Goal: Task Accomplishment & Management: Manage account settings

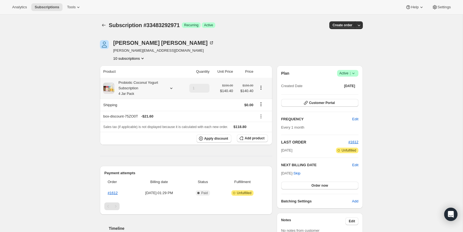
click at [138, 89] on div "Probiotic Coconut Yogurt Subscription 4 Jar Pack" at bounding box center [139, 88] width 50 height 17
click at [58, 77] on div "Subscription #33483292971. This page is ready Subscription #33483292971 Success…" at bounding box center [231, 200] width 463 height 370
click at [127, 88] on div "Probiotic Coconut Yogurt Subscription 4 Jar Pack" at bounding box center [139, 88] width 50 height 17
click at [61, 65] on div "Subscription #33483292971. This page is ready Subscription #33483292971 Success…" at bounding box center [231, 200] width 463 height 370
click at [130, 82] on div "Probiotic Coconut Yogurt Subscription 4 Jar Pack" at bounding box center [139, 88] width 50 height 17
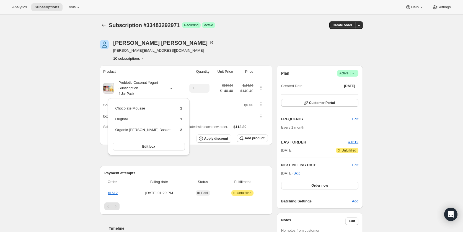
click at [58, 88] on div "Subscription #33483292971. This page is ready Subscription #33483292971 Success…" at bounding box center [231, 200] width 463 height 370
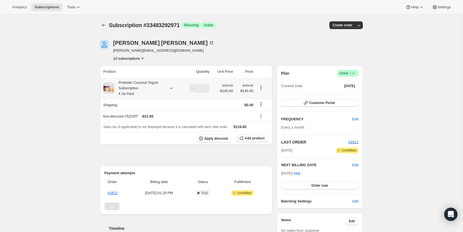
click at [132, 84] on div "Probiotic Coconut Yogurt Subscription 4 Jar Pack" at bounding box center [139, 88] width 50 height 17
click at [333, 101] on button "Customer Portal" at bounding box center [319, 103] width 77 height 8
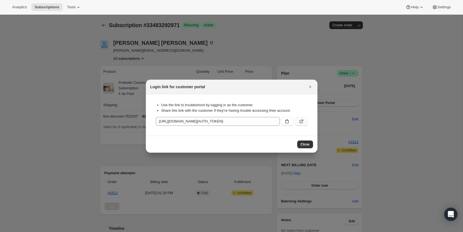
click at [302, 121] on icon ":rbn:" at bounding box center [302, 122] width 6 height 6
click at [302, 122] on icon ":rbn:" at bounding box center [302, 122] width 6 height 6
click at [308, 87] on icon "Close" at bounding box center [311, 87] width 6 height 6
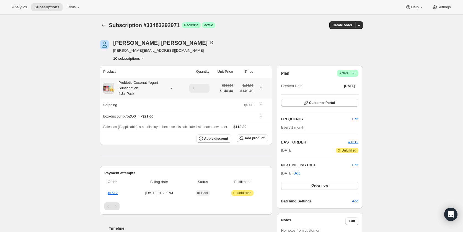
click at [122, 82] on div "Probiotic Coconut Yogurt Subscription 4 Jar Pack" at bounding box center [139, 88] width 50 height 17
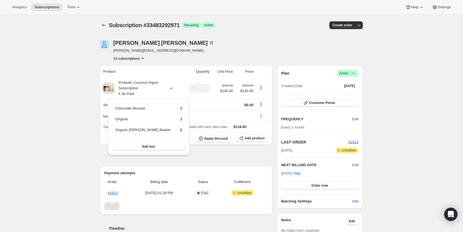
drag, startPoint x: 79, startPoint y: 72, endPoint x: 75, endPoint y: 66, distance: 7.1
click at [78, 72] on div "Subscription #33483292971. This page is ready Subscription #33483292971 Success…" at bounding box center [231, 200] width 463 height 370
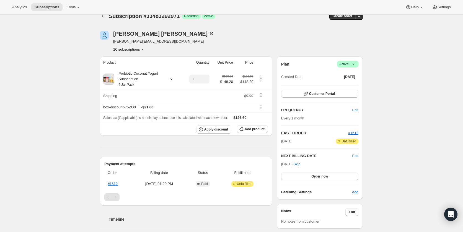
scroll to position [10, 0]
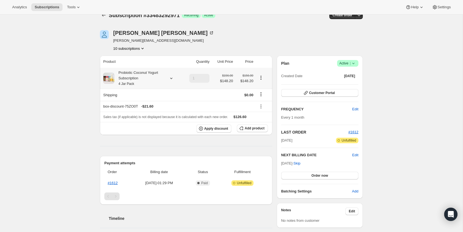
click at [148, 82] on div "Probiotic Coconut Yogurt Subscription 4 Jar Pack" at bounding box center [139, 78] width 50 height 17
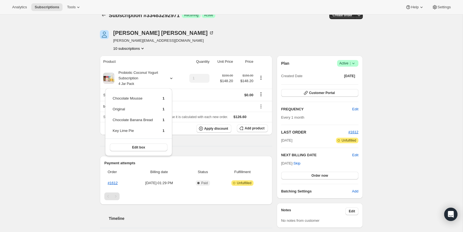
click at [57, 70] on div "Subscription #33483292971. This page is ready Subscription #33483292971 Success…" at bounding box center [231, 190] width 463 height 370
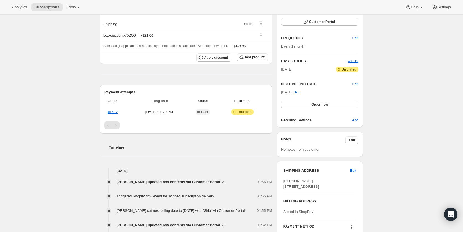
scroll to position [162, 0]
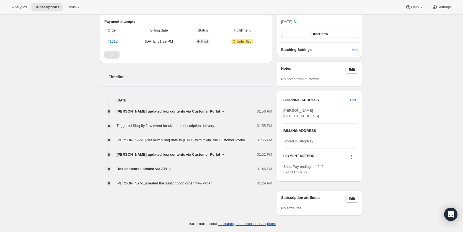
click at [160, 109] on span "David Barberich updated box contents via Customer Portal" at bounding box center [169, 112] width 104 height 6
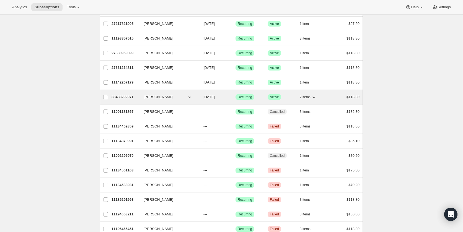
scroll to position [337, 0]
click at [126, 95] on p "33483292971" at bounding box center [126, 98] width 28 height 6
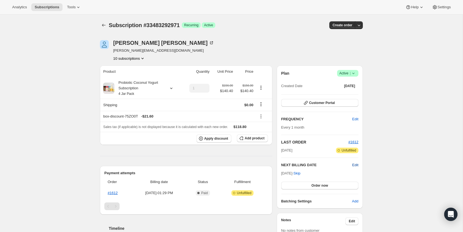
click at [355, 166] on span "Edit" at bounding box center [356, 166] width 6 height 6
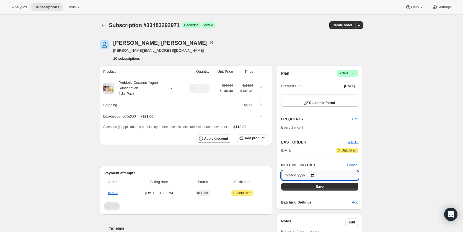
click at [319, 176] on input "2025-12-23" at bounding box center [319, 175] width 77 height 9
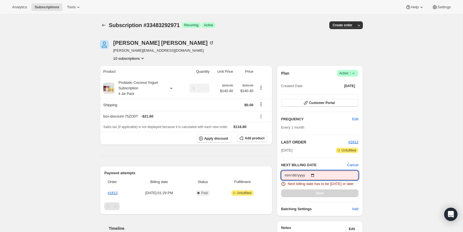
type input "2025-10-23"
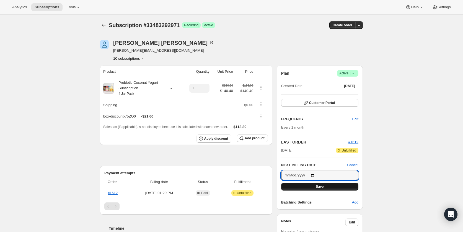
click at [305, 186] on button "Save" at bounding box center [319, 187] width 77 height 8
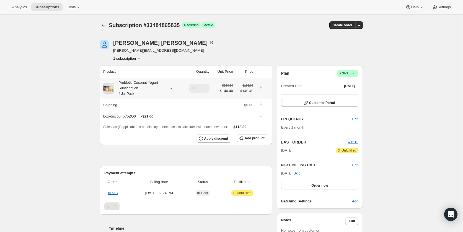
click at [140, 85] on div "Probiotic Coconut Yogurt Subscription 4 Jar Pack" at bounding box center [139, 88] width 50 height 17
click at [49, 71] on div "Subscription #33484865835. This page is ready Subscription #33484865835 Success…" at bounding box center [231, 200] width 463 height 370
click at [124, 86] on div "Probiotic Coconut Yogurt Subscription 4 Jar Pack" at bounding box center [139, 88] width 50 height 17
click at [82, 80] on div "Subscription #33484865835. This page is ready Subscription #33484865835 Success…" at bounding box center [231, 200] width 463 height 370
click at [137, 85] on div "Probiotic Coconut Yogurt Subscription 4 Jar Pack" at bounding box center [139, 88] width 50 height 17
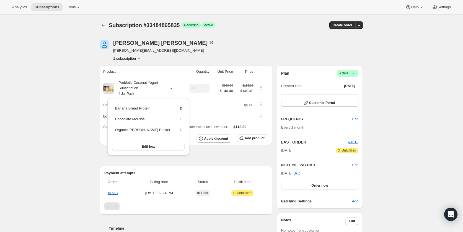
click at [79, 76] on div "Subscription #33484865835. This page is ready Subscription #33484865835 Success…" at bounding box center [231, 200] width 463 height 370
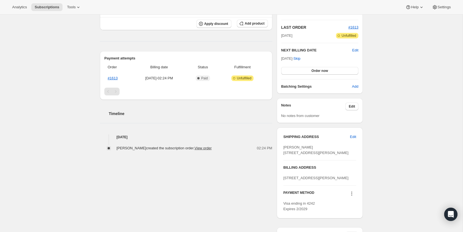
scroll to position [118, 0]
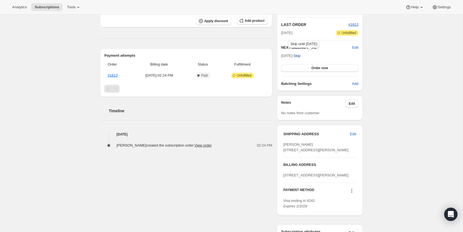
click at [301, 58] on span "Skip" at bounding box center [297, 56] width 7 height 6
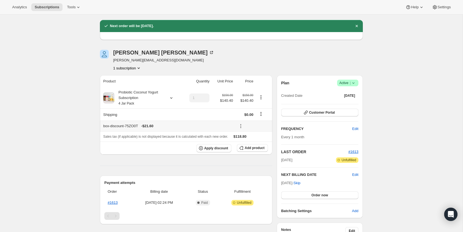
scroll to position [0, 0]
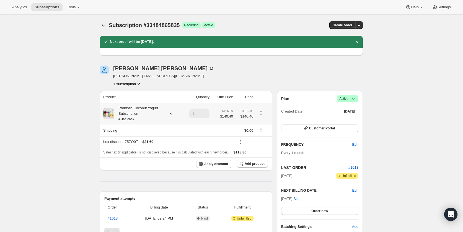
click at [150, 110] on div "Probiotic Coconut Yogurt Subscription 4 Jar Pack" at bounding box center [139, 114] width 50 height 17
click at [52, 50] on div "Subscription #33484865835. This page is ready Subscription #33484865835 Success…" at bounding box center [231, 212] width 463 height 395
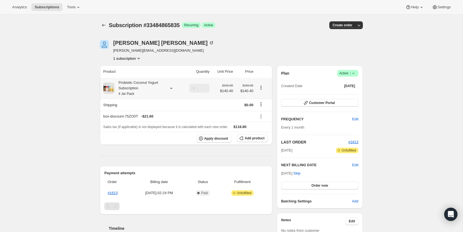
click at [142, 82] on div "Probiotic Coconut Yogurt Subscription 4 Jar Pack" at bounding box center [139, 88] width 50 height 17
click at [143, 84] on div "Probiotic Coconut Yogurt Subscription 4 Jar Pack" at bounding box center [139, 88] width 50 height 17
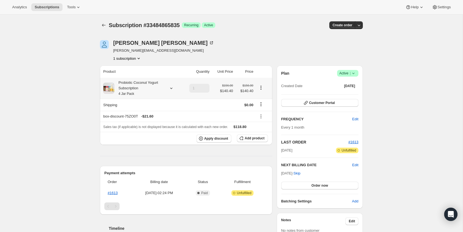
click at [137, 88] on div "Probiotic Coconut Yogurt Subscription 4 Jar Pack" at bounding box center [139, 88] width 50 height 17
click at [301, 174] on span "Skip" at bounding box center [297, 174] width 7 height 6
click at [145, 84] on div "Probiotic Coconut Yogurt Subscription 4 Jar Pack" at bounding box center [139, 88] width 50 height 17
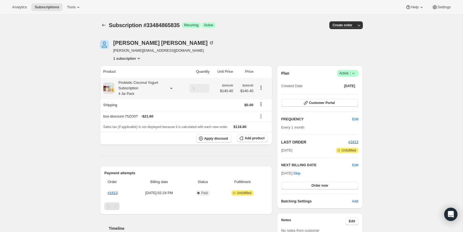
click at [134, 84] on div "Probiotic Coconut Yogurt Subscription 4 Jar Pack" at bounding box center [139, 88] width 50 height 17
click at [51, 76] on div "Subscription #33484865835. This page is ready Subscription #33484865835 Success…" at bounding box center [231, 200] width 463 height 370
click at [127, 91] on div "Probiotic Coconut Yogurt Subscription 4 Jar Pack" at bounding box center [139, 88] width 50 height 17
click at [259, 30] on div "Subscription #33484865835. This page is ready Subscription #33484865835 Success…" at bounding box center [231, 25] width 263 height 21
click at [353, 165] on span "Edit" at bounding box center [356, 166] width 6 height 6
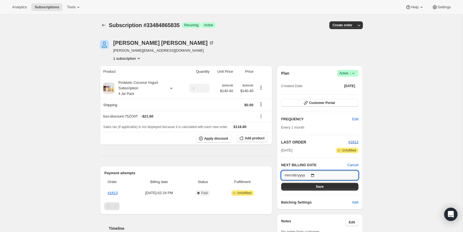
click at [300, 176] on input "[DATE]" at bounding box center [319, 175] width 77 height 9
click at [317, 176] on input "2025-12-23" at bounding box center [319, 175] width 77 height 9
type input "2025-10-23"
click at [325, 188] on button "Save" at bounding box center [319, 187] width 77 height 8
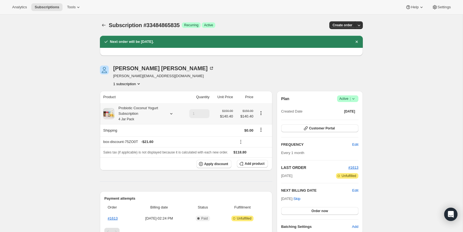
click at [142, 109] on div "Probiotic Coconut Yogurt Subscription 4 Jar Pack" at bounding box center [139, 114] width 50 height 17
click at [79, 95] on div "Subscription #33484865835. This page is ready Subscription #33484865835 Success…" at bounding box center [231, 212] width 463 height 395
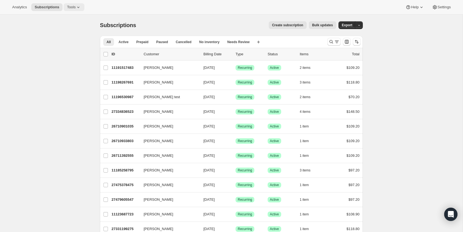
click at [74, 10] on button "Tools" at bounding box center [74, 7] width 21 height 8
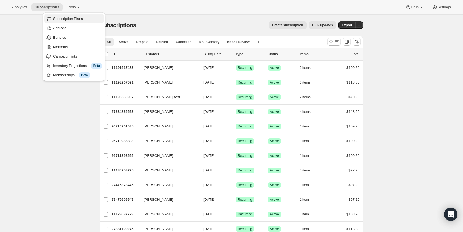
click at [74, 20] on span "Subscription Plans" at bounding box center [68, 19] width 30 height 4
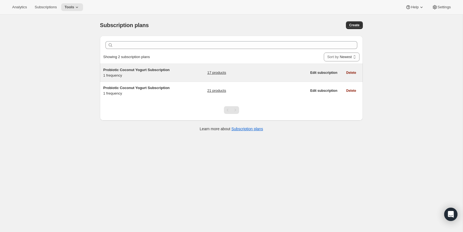
click at [132, 67] on h5 "Probiotic Coconut Yogurt Subscription" at bounding box center [137, 70] width 69 height 6
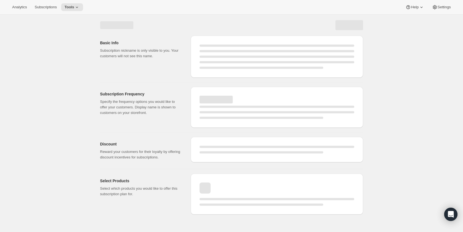
select select "WEEK"
select select "MONTH"
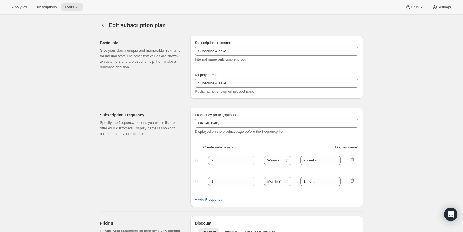
type input "Probiotic Coconut Yogurt Subscription"
type input "1"
select select "MONTH"
type input "1 month"
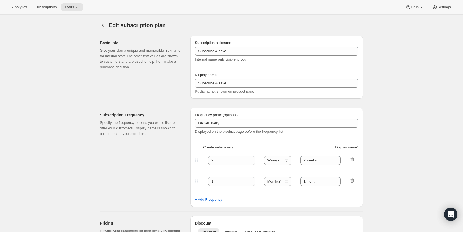
type input "10"
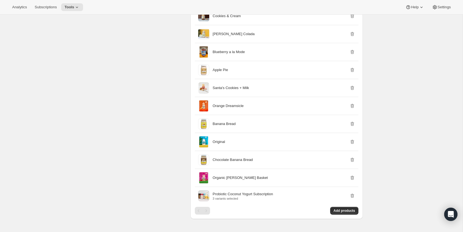
scroll to position [448, 0]
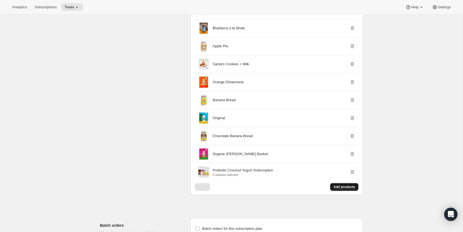
click at [334, 190] on button "Add products" at bounding box center [344, 187] width 28 height 8
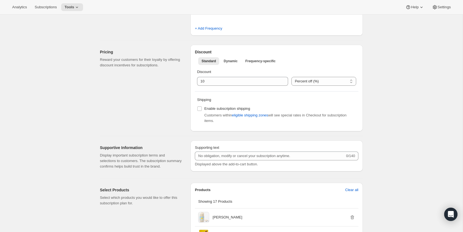
scroll to position [0, 0]
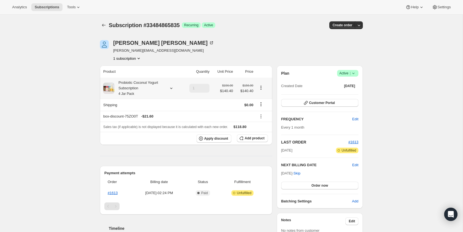
click at [137, 87] on div "Probiotic Coconut Yogurt Subscription 4 Jar Pack" at bounding box center [139, 88] width 50 height 17
click at [72, 78] on div "Subscription #33484865835. This page is ready Subscription #33484865835 Success…" at bounding box center [231, 200] width 463 height 370
click at [130, 90] on div "Probiotic Coconut Yogurt Subscription 4 Jar Pack" at bounding box center [139, 88] width 50 height 17
click at [68, 84] on div "Subscription #33484865835. This page is ready Subscription #33484865835 Success…" at bounding box center [231, 200] width 463 height 370
click at [126, 93] on small "4 Jar Pack" at bounding box center [127, 94] width 16 height 4
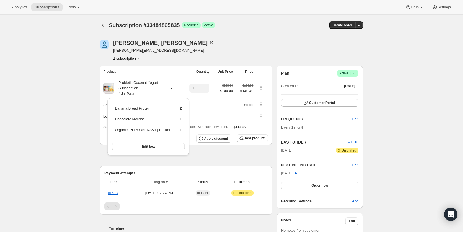
click at [67, 84] on div "Subscription #33484865835. This page is ready Subscription #33484865835 Success…" at bounding box center [231, 200] width 463 height 370
click at [121, 83] on div "Probiotic Coconut Yogurt Subscription 4 Jar Pack" at bounding box center [139, 88] width 50 height 17
click at [74, 81] on div "Subscription #33484865835. This page is ready Subscription #33484865835 Success…" at bounding box center [231, 200] width 463 height 370
click at [141, 90] on div "Probiotic Coconut Yogurt Subscription 4 Jar Pack" at bounding box center [139, 88] width 50 height 17
drag, startPoint x: 71, startPoint y: 84, endPoint x: 142, endPoint y: 41, distance: 83.5
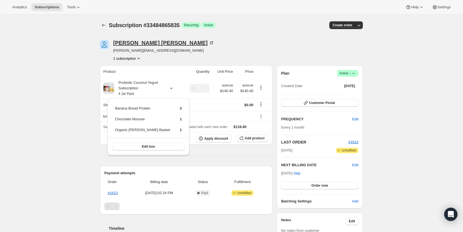
click at [72, 84] on div "Subscription #33484865835. This page is ready Subscription #33484865835 Success…" at bounding box center [231, 200] width 463 height 370
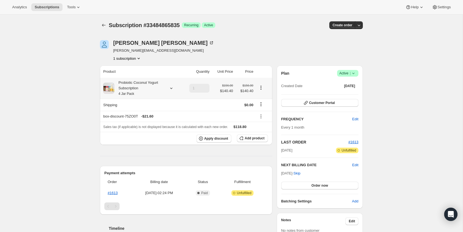
click at [130, 85] on div "Probiotic Coconut Yogurt Subscription 4 Jar Pack" at bounding box center [139, 88] width 50 height 17
click at [132, 87] on div "Probiotic Coconut Yogurt Subscription 4 Jar Pack" at bounding box center [139, 88] width 50 height 17
click at [73, 83] on div "Subscription #33484865835. This page is ready Subscription #33484865835 Success…" at bounding box center [231, 200] width 463 height 370
click at [301, 175] on span "Skip" at bounding box center [297, 174] width 7 height 6
click at [142, 88] on div "Probiotic Coconut Yogurt Subscription 4 Jar Pack" at bounding box center [139, 88] width 50 height 17
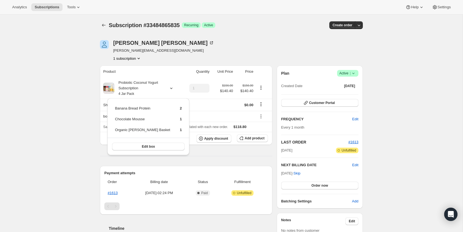
click at [65, 74] on div "Subscription #33484865835. This page is ready Subscription #33484865835 Success…" at bounding box center [231, 200] width 463 height 370
click at [128, 81] on div "Probiotic Coconut Yogurt Subscription 4 Jar Pack" at bounding box center [139, 88] width 50 height 17
click at [84, 77] on div "Subscription #33484865835. This page is ready Subscription #33484865835 Success…" at bounding box center [231, 200] width 463 height 370
click at [125, 82] on div "Probiotic Coconut Yogurt Subscription 4 Jar Pack" at bounding box center [139, 88] width 50 height 17
click at [79, 78] on div "Subscription #33484865835. This page is ready Subscription #33484865835 Success…" at bounding box center [231, 200] width 463 height 370
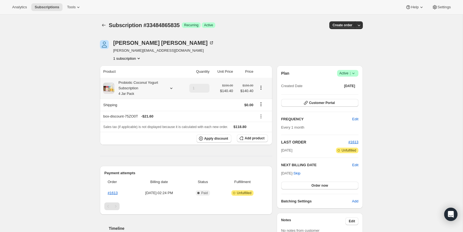
click at [132, 87] on div "Probiotic Coconut Yogurt Subscription 4 Jar Pack" at bounding box center [139, 88] width 50 height 17
click at [75, 42] on div "Subscription #33484865835. This page is ready Subscription #33484865835 Success…" at bounding box center [231, 200] width 463 height 370
click at [301, 171] on span "Skip" at bounding box center [297, 174] width 7 height 6
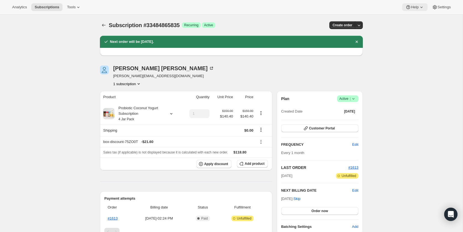
click at [417, 7] on span "Help" at bounding box center [414, 7] width 7 height 4
click at [414, 28] on span "Help Center" at bounding box center [413, 28] width 19 height 4
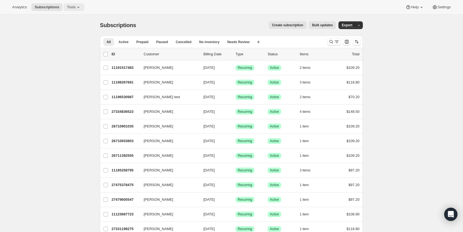
click at [75, 8] on span "Tools" at bounding box center [71, 7] width 9 height 4
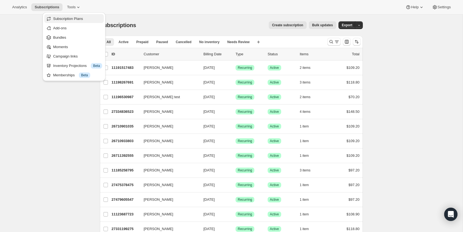
click at [72, 17] on span "Subscription Plans" at bounding box center [68, 19] width 30 height 4
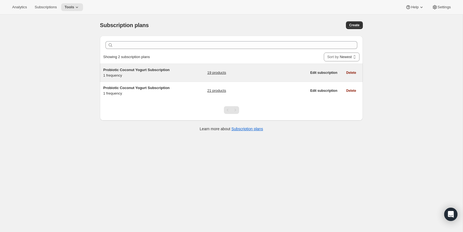
click at [216, 74] on link "19 products" at bounding box center [216, 73] width 19 height 6
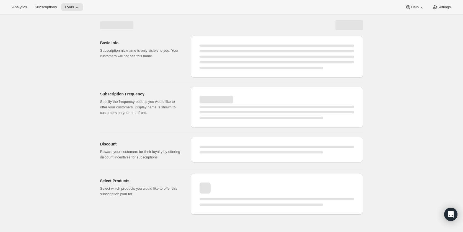
select select "WEEK"
select select "MONTH"
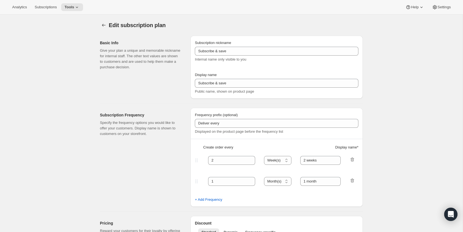
type input "Probiotic Coconut Yogurt Subscription"
type input "1"
select select "MONTH"
type input "1 month"
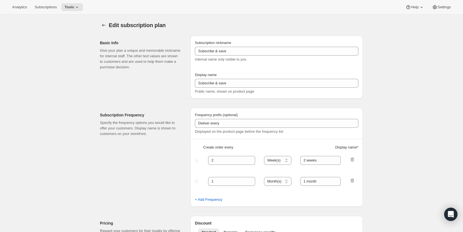
type input "10"
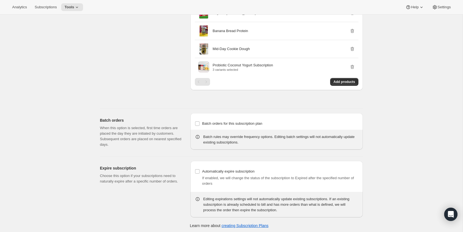
scroll to position [597, 0]
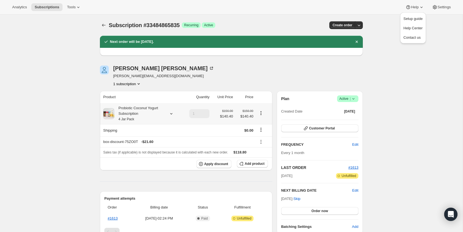
click at [138, 116] on div "Probiotic Coconut Yogurt Subscription 4 Jar Pack" at bounding box center [139, 114] width 50 height 17
drag, startPoint x: 276, startPoint y: 37, endPoint x: 272, endPoint y: 35, distance: 5.3
click at [275, 37] on div "Next order will be [DATE]." at bounding box center [231, 42] width 263 height 12
click at [134, 114] on div "Probiotic Coconut Yogurt Subscription 4 Jar Pack" at bounding box center [139, 114] width 50 height 17
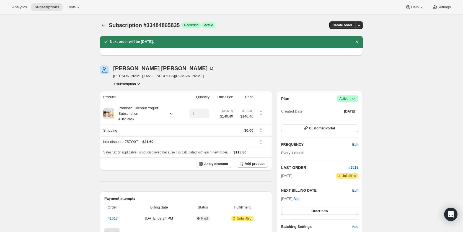
click at [74, 95] on div "Subscription #33484865835. This page is ready Subscription #33484865835 Success…" at bounding box center [231, 219] width 463 height 409
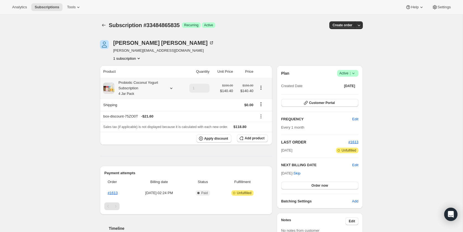
click at [138, 88] on div "Probiotic Coconut Yogurt Subscription 4 Jar Pack" at bounding box center [139, 88] width 50 height 17
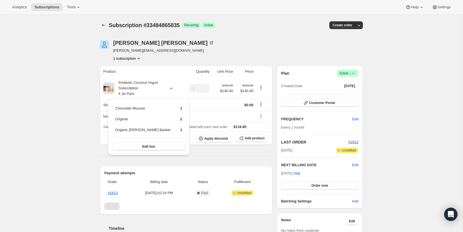
click at [52, 78] on div "Subscription #33484865835. This page is ready Subscription #33484865835 Success…" at bounding box center [231, 221] width 463 height 412
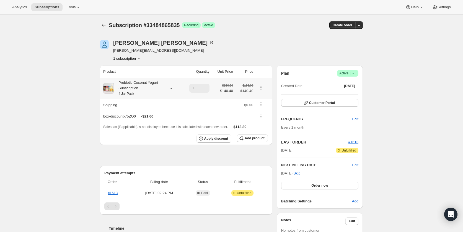
click at [151, 83] on div "Probiotic Coconut Yogurt Subscription 4 Jar Pack" at bounding box center [139, 88] width 50 height 17
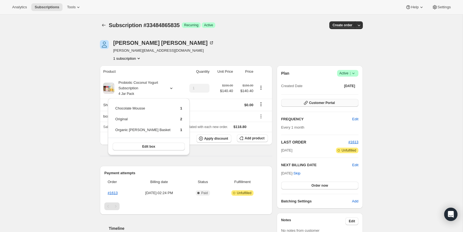
click at [325, 103] on span "Customer Portal" at bounding box center [322, 103] width 26 height 4
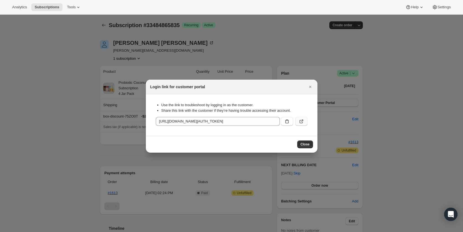
click at [304, 122] on icon ":r1l:" at bounding box center [302, 122] width 6 height 6
click at [300, 117] on button ":r1l:" at bounding box center [302, 121] width 12 height 9
click at [309, 87] on icon "Close" at bounding box center [311, 87] width 6 height 6
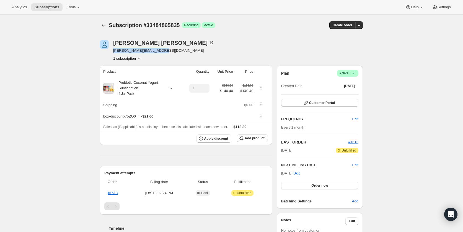
drag, startPoint x: 165, startPoint y: 50, endPoint x: 112, endPoint y: 52, distance: 52.9
click at [112, 52] on div "David Barberich david+test1@codearium.com 1 subscription" at bounding box center [192, 50] width 184 height 21
copy span "[PERSON_NAME][EMAIL_ADDRESS][DOMAIN_NAME]"
click at [102, 28] on icon "Subscriptions" at bounding box center [104, 25] width 6 height 6
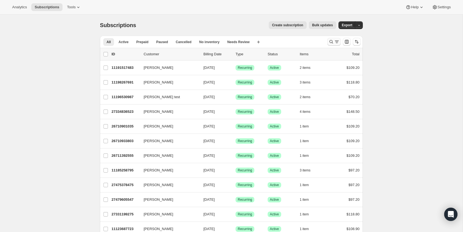
click at [328, 39] on button "Search and filter results" at bounding box center [334, 42] width 13 height 8
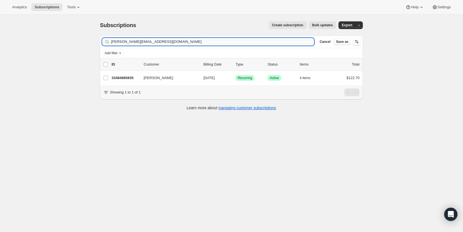
click at [131, 42] on input "david+test1@codearium.com" at bounding box center [212, 42] width 203 height 8
type input "[PERSON_NAME][EMAIL_ADDRESS][DOMAIN_NAME]"
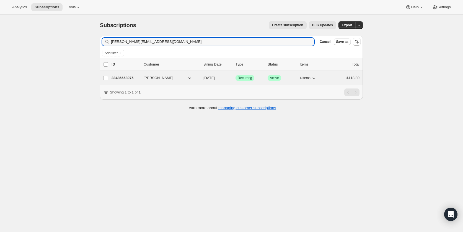
click at [114, 76] on p "33486668075" at bounding box center [126, 78] width 28 height 6
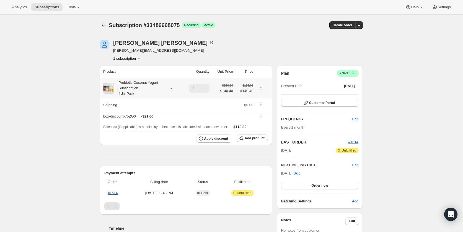
click at [128, 87] on div "Probiotic Coconut Yogurt Subscription 4 Jar Pack" at bounding box center [139, 88] width 50 height 17
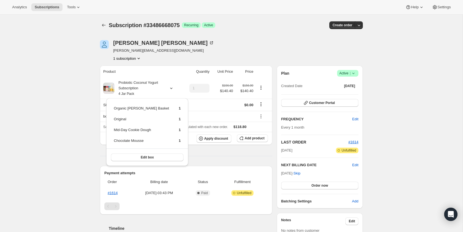
click at [75, 80] on div "Subscription #33486668075. This page is ready Subscription #33486668075 Success…" at bounding box center [231, 200] width 463 height 370
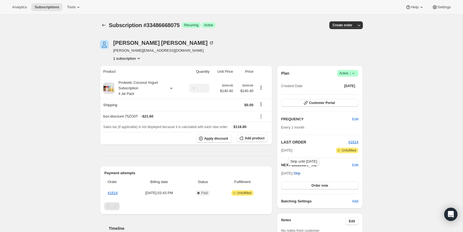
click at [301, 173] on span "Skip" at bounding box center [297, 174] width 7 height 6
click at [132, 86] on div "Probiotic Coconut Yogurt Subscription 4 Jar Pack" at bounding box center [139, 88] width 50 height 17
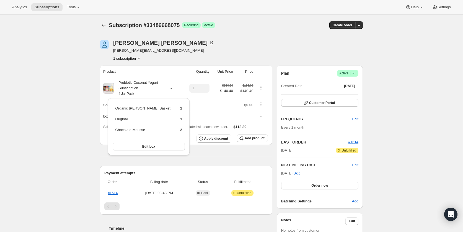
click at [47, 78] on div "Subscription #33486668075. This page is ready Subscription #33486668075 Success…" at bounding box center [231, 200] width 463 height 370
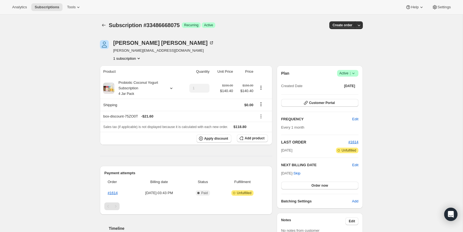
click at [133, 83] on div "Probiotic Coconut Yogurt Subscription 4 Jar Pack" at bounding box center [139, 88] width 50 height 17
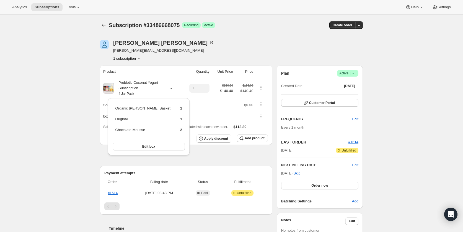
click at [64, 79] on div "Subscription #33486668075. This page is ready Subscription #33486668075 Success…" at bounding box center [231, 200] width 463 height 370
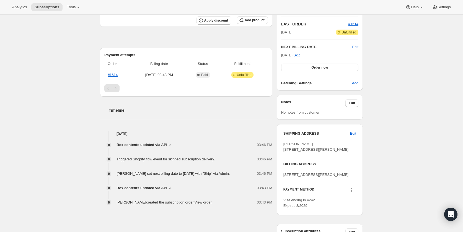
scroll to position [173, 0]
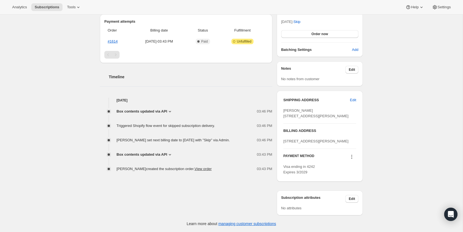
click at [140, 109] on span "Box contents updated via API" at bounding box center [142, 112] width 51 height 6
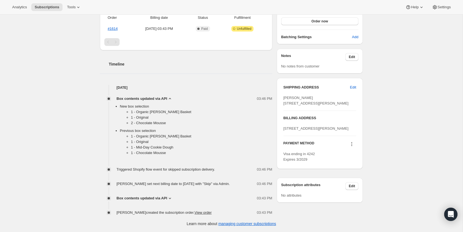
click at [162, 198] on span "Box contents updated via API" at bounding box center [142, 199] width 51 height 6
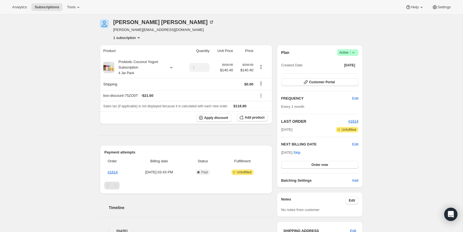
scroll to position [20, 0]
click at [325, 80] on button "Customer Portal" at bounding box center [319, 83] width 77 height 8
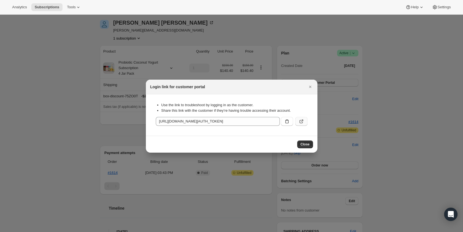
click at [302, 123] on icon ":r1l:" at bounding box center [301, 121] width 3 height 3
click at [300, 121] on icon ":r1l:" at bounding box center [301, 121] width 3 height 3
click at [312, 87] on icon "Close" at bounding box center [311, 87] width 6 height 6
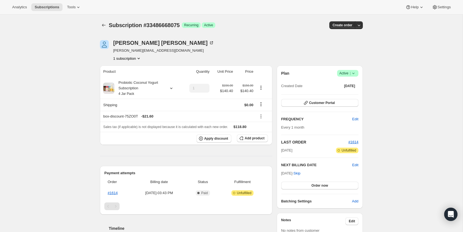
scroll to position [20, 0]
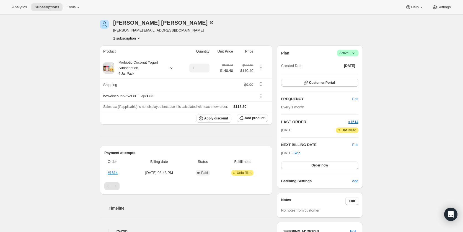
click at [411, 92] on div "Subscription #33486668075. This page is ready Subscription #33486668075 Success…" at bounding box center [231, 216] width 463 height 444
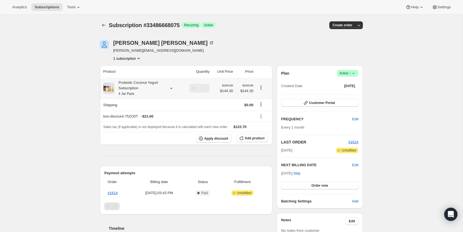
click at [151, 84] on div "Probiotic Coconut Yogurt Subscription 4 Jar Pack" at bounding box center [139, 88] width 50 height 17
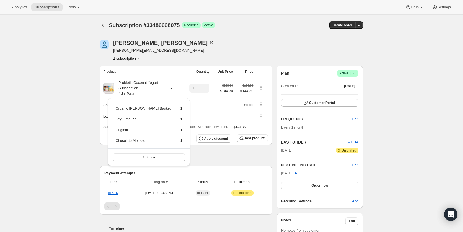
drag, startPoint x: 423, startPoint y: 121, endPoint x: 419, endPoint y: 122, distance: 4.4
click at [423, 121] on div "Subscription #33486668075. This page is ready Subscription #33486668075 Success…" at bounding box center [231, 200] width 463 height 370
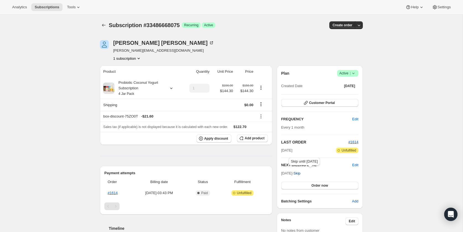
click at [301, 172] on span "Skip" at bounding box center [297, 174] width 7 height 6
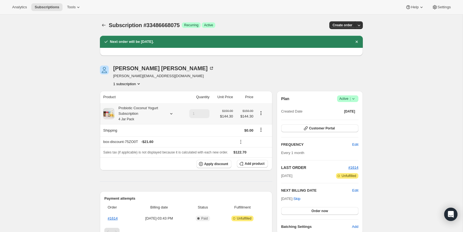
click at [132, 117] on small "4 Jar Pack" at bounding box center [127, 119] width 16 height 4
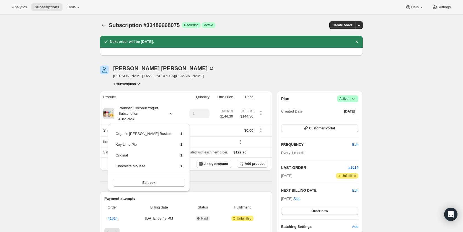
click at [50, 104] on div "Subscription #33486668075. This page is ready Subscription #33486668075 Success…" at bounding box center [231, 212] width 463 height 395
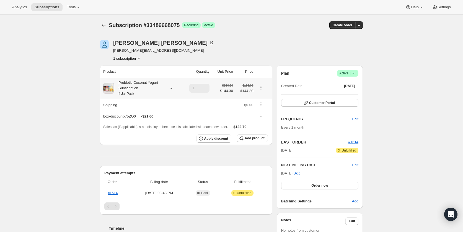
click at [135, 83] on div "Probiotic Coconut Yogurt Subscription 4 Jar Pack" at bounding box center [139, 88] width 50 height 17
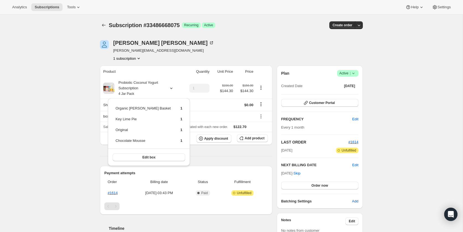
click at [51, 88] on div "Subscription #33486668075. This page is ready Subscription #33486668075 Success…" at bounding box center [231, 200] width 463 height 370
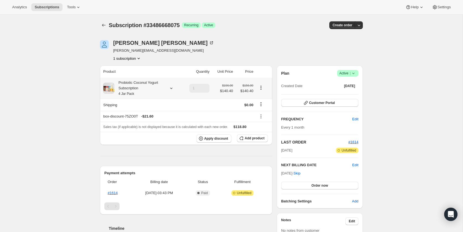
click at [130, 85] on div "Probiotic Coconut Yogurt Subscription 4 Jar Pack" at bounding box center [139, 88] width 50 height 17
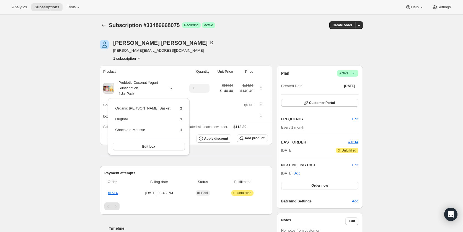
click at [65, 75] on div "Subscription #33486668075. This page is ready Subscription #33486668075 Success…" at bounding box center [231, 206] width 463 height 383
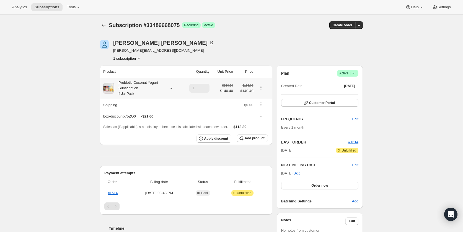
click at [129, 79] on th "Probiotic Coconut Yogurt Subscription 4 Jar Pack" at bounding box center [141, 88] width 82 height 21
click at [128, 81] on div "Probiotic Coconut Yogurt Subscription 4 Jar Pack" at bounding box center [139, 88] width 50 height 17
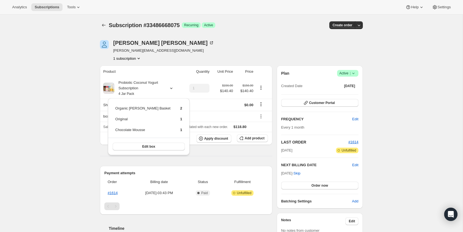
click at [71, 53] on div "Subscription #33486668075. This page is ready Subscription #33486668075 Success…" at bounding box center [231, 206] width 463 height 383
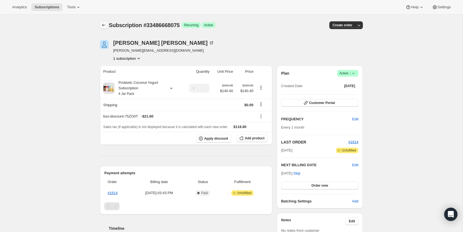
click at [103, 24] on icon "Subscriptions" at bounding box center [104, 25] width 6 height 6
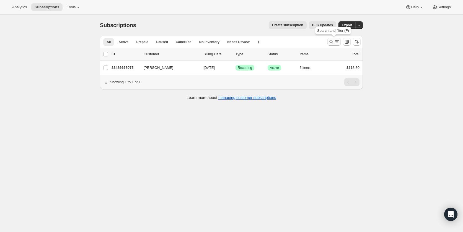
click at [330, 40] on icon "Search and filter results" at bounding box center [332, 42] width 6 height 6
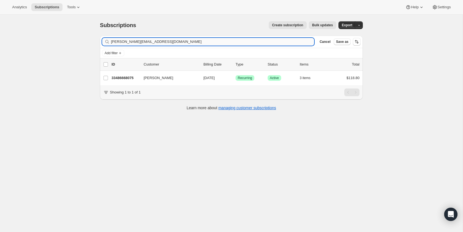
click at [131, 41] on input "[PERSON_NAME][EMAIL_ADDRESS][DOMAIN_NAME]" at bounding box center [212, 42] width 203 height 8
type input "[PERSON_NAME][EMAIL_ADDRESS][DOMAIN_NAME]"
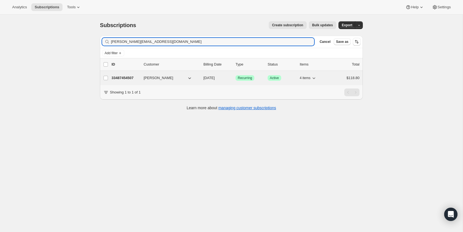
click at [126, 81] on div "33487454507 [PERSON_NAME] [DATE] Success Recurring Success Active 4 items $118.…" at bounding box center [236, 78] width 248 height 8
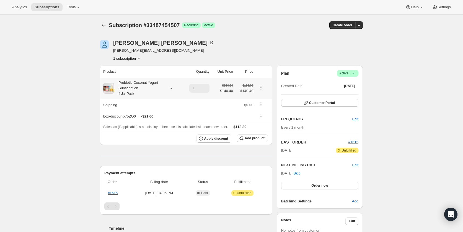
click at [137, 91] on div "Probiotic Coconut Yogurt Subscription 4 Jar Pack" at bounding box center [139, 88] width 50 height 17
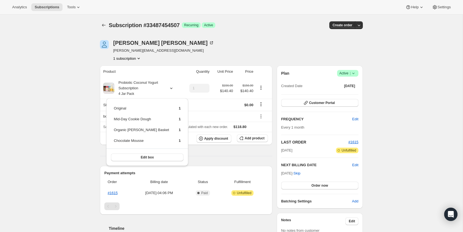
click at [410, 127] on div "Subscription #33487454507. This page is ready Subscription #33487454507 Success…" at bounding box center [231, 200] width 463 height 370
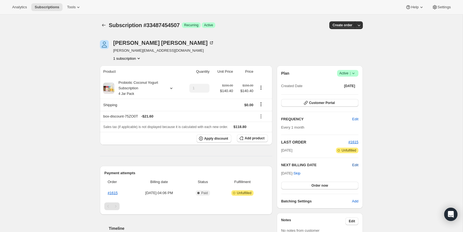
click at [354, 164] on span "Edit" at bounding box center [356, 166] width 6 height 6
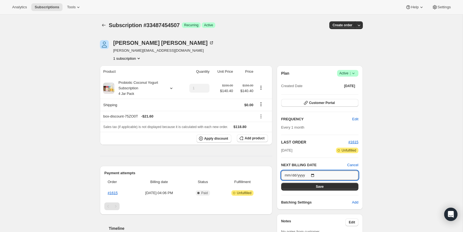
click at [290, 174] on input "[DATE]" at bounding box center [319, 175] width 77 height 9
click at [288, 176] on input "[DATE]" at bounding box center [319, 175] width 77 height 9
click at [315, 176] on input "[DATE]" at bounding box center [319, 175] width 77 height 9
type input "[DATE]"
click at [309, 183] on button "Save" at bounding box center [319, 187] width 77 height 8
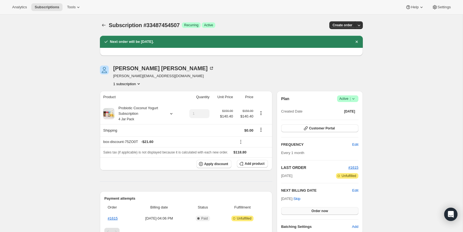
click at [308, 213] on button "Order now" at bounding box center [319, 211] width 77 height 8
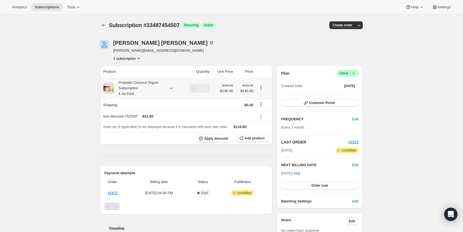
click at [149, 85] on div "Probiotic Coconut Yogurt Subscription 4 Jar Pack" at bounding box center [139, 88] width 50 height 17
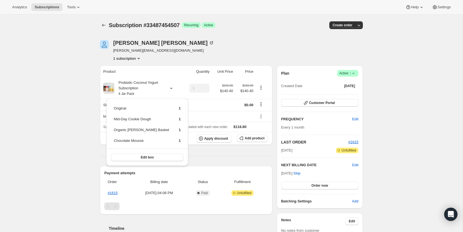
click at [70, 77] on div "Subscription #33487454507. This page is ready Subscription #33487454507 Success…" at bounding box center [231, 200] width 463 height 370
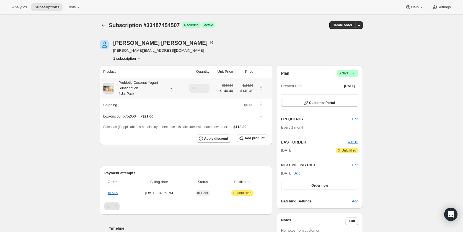
click at [133, 81] on div "Probiotic Coconut Yogurt Subscription 4 Jar Pack" at bounding box center [139, 88] width 50 height 17
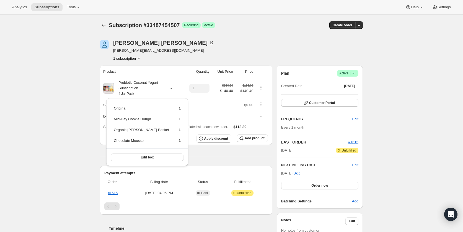
click at [67, 83] on div "Subscription #33487454507. This page is ready Subscription #33487454507 Success…" at bounding box center [231, 200] width 463 height 370
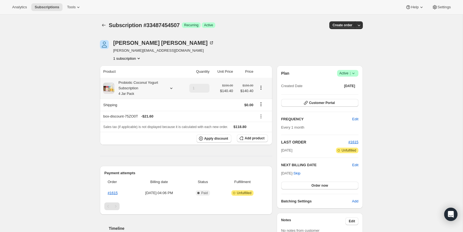
click at [134, 87] on div "Probiotic Coconut Yogurt Subscription 4 Jar Pack" at bounding box center [139, 88] width 50 height 17
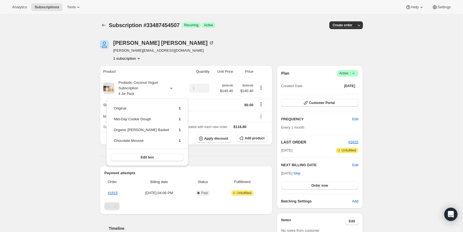
click at [72, 83] on div "Subscription #33487454507. This page is ready Subscription #33487454507 Success…" at bounding box center [231, 200] width 463 height 370
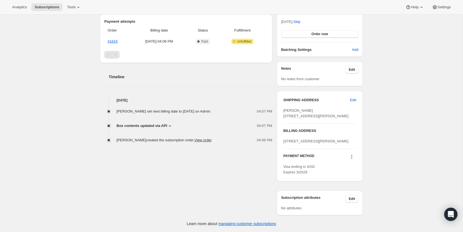
scroll to position [173, 0]
click at [138, 123] on span "Box contents updated via API" at bounding box center [142, 126] width 51 height 6
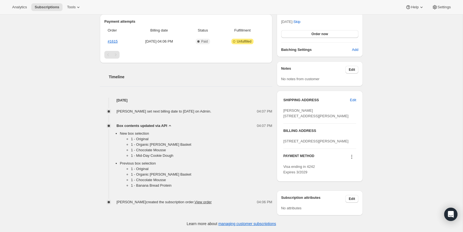
click at [76, 99] on div "Subscription #33487454507. This page is ready Subscription #33487454507 Success…" at bounding box center [231, 48] width 463 height 370
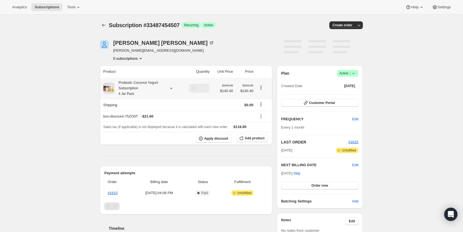
click at [140, 89] on div "Probiotic Coconut Yogurt Subscription 4 Jar Pack" at bounding box center [139, 88] width 50 height 17
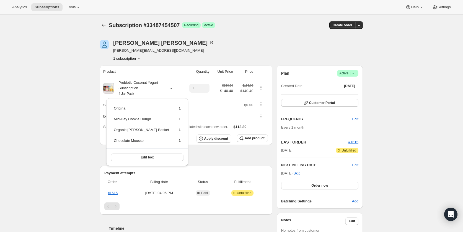
click at [77, 91] on div "Subscription #33487454507. This page is ready Subscription #33487454507 Success…" at bounding box center [231, 200] width 463 height 370
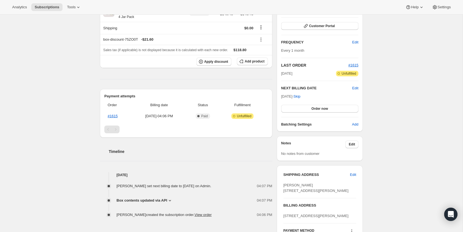
scroll to position [82, 0]
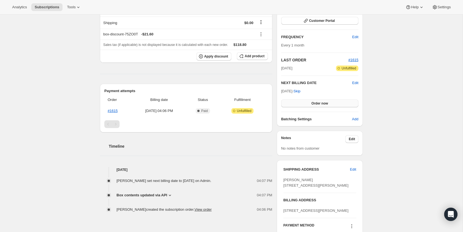
click at [338, 100] on button "Order now" at bounding box center [319, 104] width 77 height 8
click at [338, 100] on button "Click to confirm" at bounding box center [319, 104] width 77 height 8
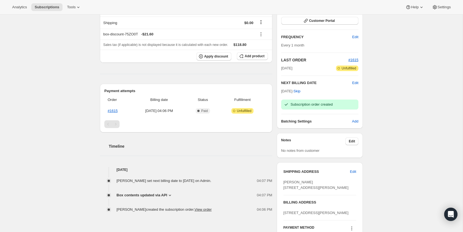
click at [52, 41] on div "Subscription #33487454507. This page is ready Subscription #33487454507 Success…" at bounding box center [231, 118] width 463 height 372
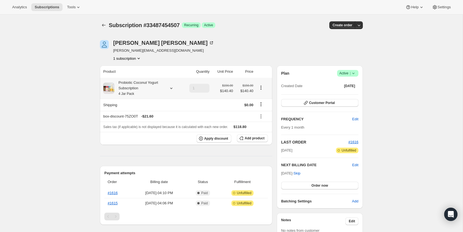
click at [145, 86] on div "Probiotic Coconut Yogurt Subscription 4 Jar Pack" at bounding box center [139, 88] width 50 height 17
click at [137, 84] on div "Probiotic Coconut Yogurt Subscription 4 Jar Pack" at bounding box center [139, 88] width 50 height 17
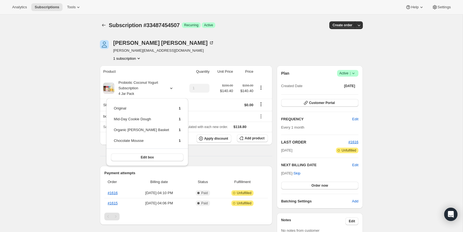
click at [84, 59] on div "Subscription #33487454507. This page is ready Subscription #33487454507 Success…" at bounding box center [231, 200] width 463 height 370
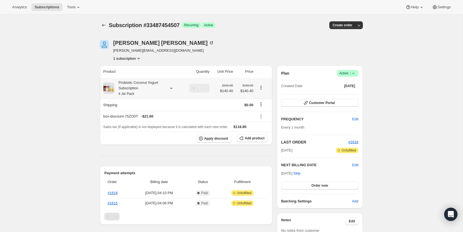
click at [135, 86] on div "Probiotic Coconut Yogurt Subscription 4 Jar Pack" at bounding box center [139, 88] width 50 height 17
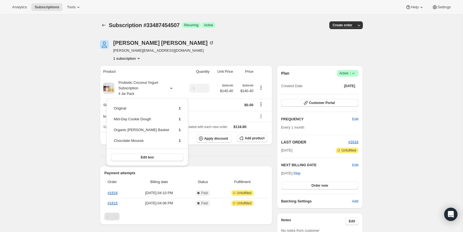
click at [77, 79] on div "Subscription #33487454507. This page is ready Subscription #33487454507 Success…" at bounding box center [231, 200] width 463 height 370
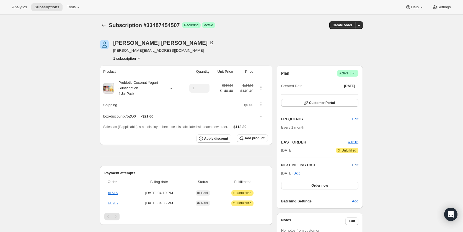
click at [354, 164] on span "Edit" at bounding box center [356, 166] width 6 height 6
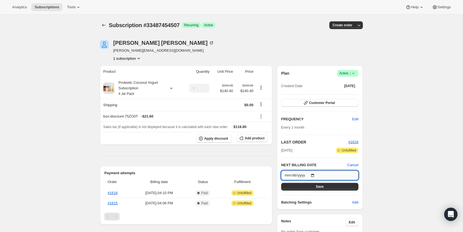
click at [300, 172] on input "2025-10-23" at bounding box center [319, 175] width 77 height 9
click at [316, 176] on input "2025-10-23" at bounding box center [319, 175] width 77 height 9
type input "2025-11-11"
click at [322, 187] on span "Save" at bounding box center [320, 187] width 8 height 4
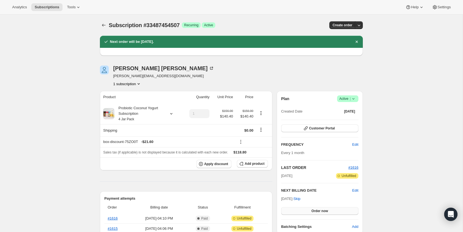
click at [315, 211] on span "Order now" at bounding box center [320, 211] width 17 height 4
click at [315, 211] on span "Click to confirm" at bounding box center [319, 211] width 25 height 4
click at [137, 110] on div "Probiotic Coconut Yogurt Subscription 4 Jar Pack" at bounding box center [139, 114] width 50 height 17
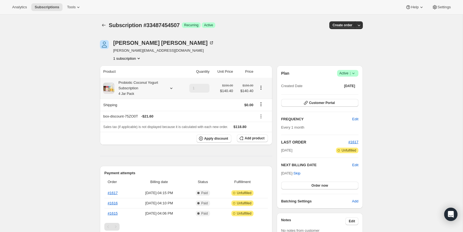
click at [135, 84] on div "Probiotic Coconut Yogurt Subscription 4 Jar Pack" at bounding box center [139, 88] width 50 height 17
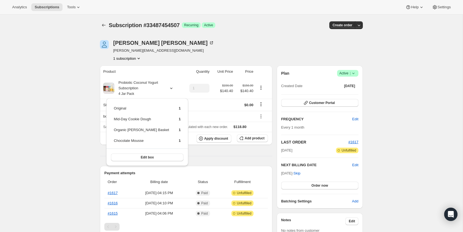
click at [64, 71] on div "Subscription #33487454507. This page is ready Subscription #33487454507 Success…" at bounding box center [231, 209] width 463 height 389
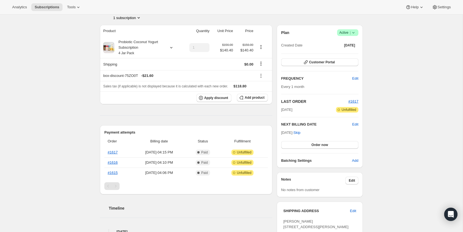
scroll to position [40, 0]
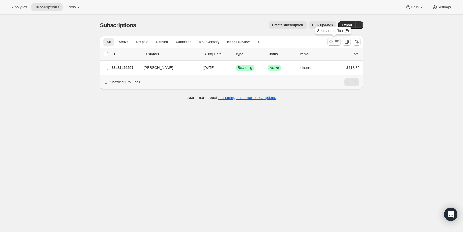
click at [332, 42] on icon "Search and filter results" at bounding box center [332, 42] width 4 height 4
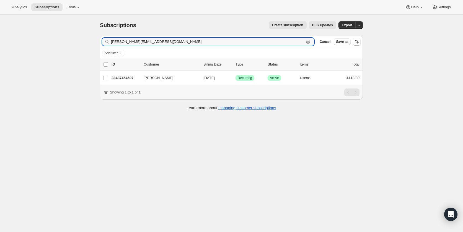
click at [308, 41] on icon "button" at bounding box center [309, 42] width 6 height 6
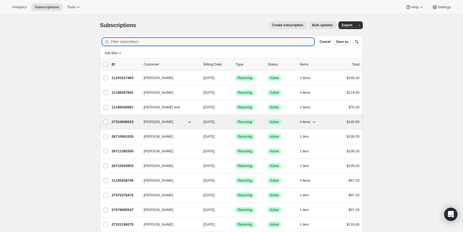
click at [121, 124] on p "27334836523" at bounding box center [126, 122] width 28 height 6
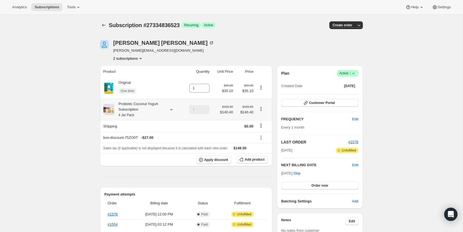
click at [126, 116] on small "4 Jar Pack" at bounding box center [127, 115] width 16 height 4
click at [140, 169] on span "Edit box" at bounding box center [138, 168] width 13 height 4
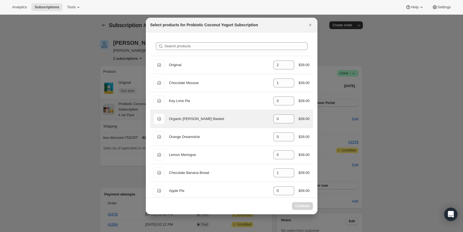
select select "gid://shopify/ProductVariant/45264005923115"
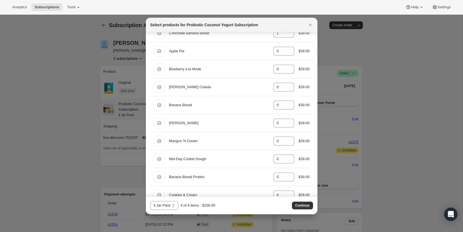
scroll to position [140, 0]
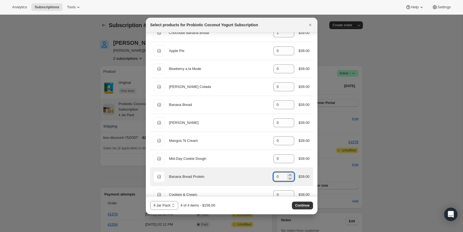
drag, startPoint x: 280, startPoint y: 178, endPoint x: 272, endPoint y: 178, distance: 8.3
click at [272, 178] on div "Default Title Banana Bread Protein gid://shopify/ProductVariant/51312769040683 …" at bounding box center [232, 176] width 156 height 11
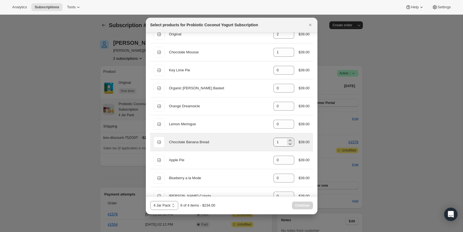
scroll to position [30, 0]
type input "2"
drag, startPoint x: 281, startPoint y: 144, endPoint x: 270, endPoint y: 143, distance: 10.6
click at [270, 143] on div "Default Title Chocolate Banana Bread gid://shopify/ProductVariant/4555007649412…" at bounding box center [232, 143] width 156 height 11
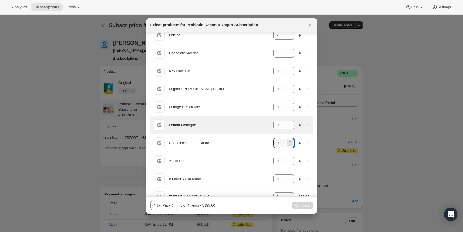
scroll to position [0, 0]
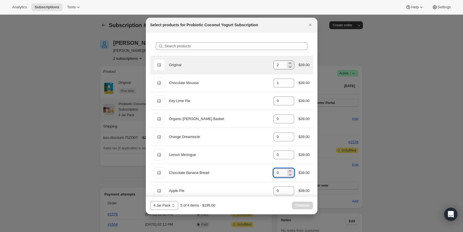
type input "0"
drag, startPoint x: 279, startPoint y: 66, endPoint x: 269, endPoint y: 66, distance: 10.3
click at [269, 66] on div "Default Title Original gid://shopify/ProductVariant/45262353400107 2 $39.00" at bounding box center [232, 65] width 156 height 11
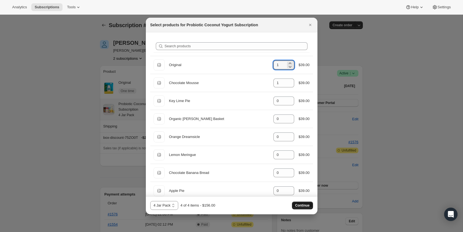
type input "1"
click at [299, 206] on span "Continue" at bounding box center [303, 206] width 14 height 4
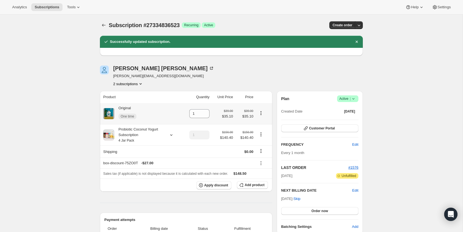
click at [260, 113] on icon "Product actions" at bounding box center [261, 114] width 6 height 6
click at [256, 122] on span "Remove" at bounding box center [257, 124] width 13 height 4
type input "0"
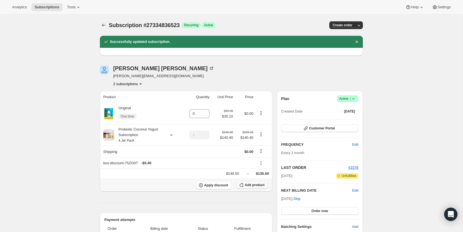
click at [244, 188] on icon "button" at bounding box center [242, 186] width 6 height 6
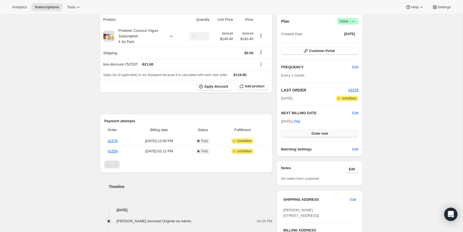
scroll to position [78, 0]
click at [316, 133] on span "Order now" at bounding box center [320, 133] width 17 height 4
click at [316, 133] on span "Click to confirm" at bounding box center [319, 133] width 25 height 4
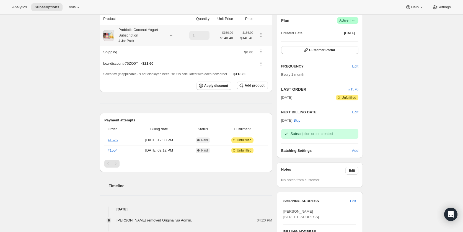
click at [135, 36] on div "Probiotic Coconut Yogurt Subscription 4 Jar Pack" at bounding box center [139, 35] width 50 height 17
click at [65, 34] on div "Subscription #27334836523. This page is ready Subscription #27334836523 Success…" at bounding box center [231, 194] width 463 height 516
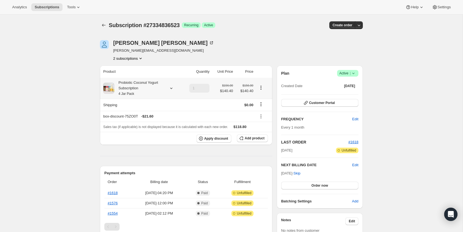
click at [132, 84] on div "Probiotic Coconut Yogurt Subscription 4 Jar Pack" at bounding box center [139, 88] width 50 height 17
click at [135, 86] on div "Probiotic Coconut Yogurt Subscription 4 Jar Pack" at bounding box center [139, 88] width 50 height 17
click at [132, 85] on div "Probiotic Coconut Yogurt Subscription 4 Jar Pack" at bounding box center [139, 88] width 50 height 17
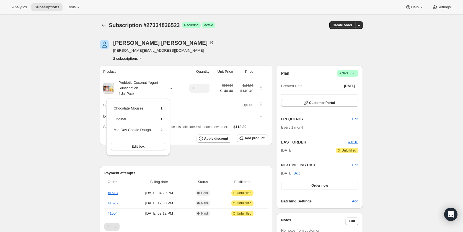
click at [153, 85] on div "Probiotic Coconut Yogurt Subscription 4 Jar Pack" at bounding box center [139, 88] width 50 height 17
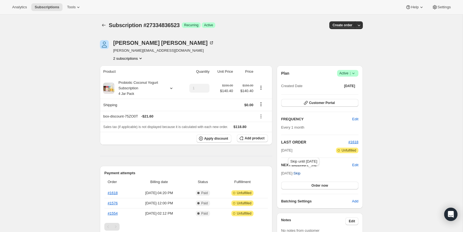
click at [301, 173] on span "Skip" at bounding box center [297, 174] width 7 height 6
click at [130, 88] on div "Probiotic Coconut Yogurt Subscription 4 Jar Pack" at bounding box center [139, 88] width 50 height 17
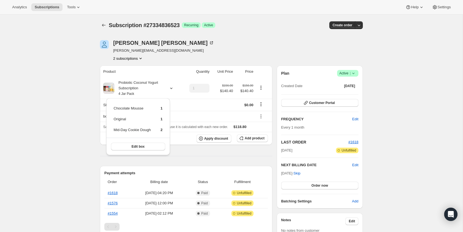
click at [142, 88] on div "Probiotic Coconut Yogurt Subscription 4 Jar Pack" at bounding box center [139, 88] width 50 height 17
click at [124, 88] on div "Probiotic Coconut Yogurt Subscription 4 Jar Pack" at bounding box center [139, 88] width 50 height 17
click at [138, 137] on span "Edit box" at bounding box center [138, 136] width 13 height 4
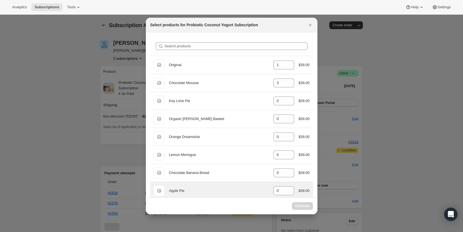
select select "gid://shopify/ProductVariant/45264005923115"
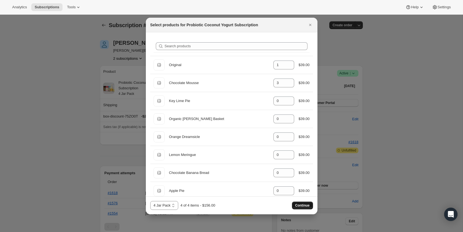
click at [301, 207] on span "Continue" at bounding box center [303, 206] width 14 height 4
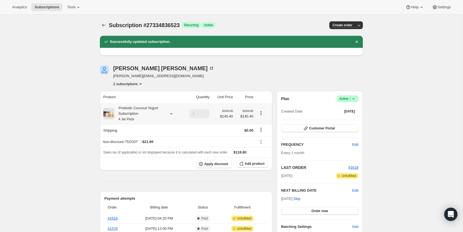
click at [141, 121] on div "Probiotic Coconut Yogurt Subscription 4 Jar Pack" at bounding box center [139, 114] width 50 height 17
